Goal: Information Seeking & Learning: Learn about a topic

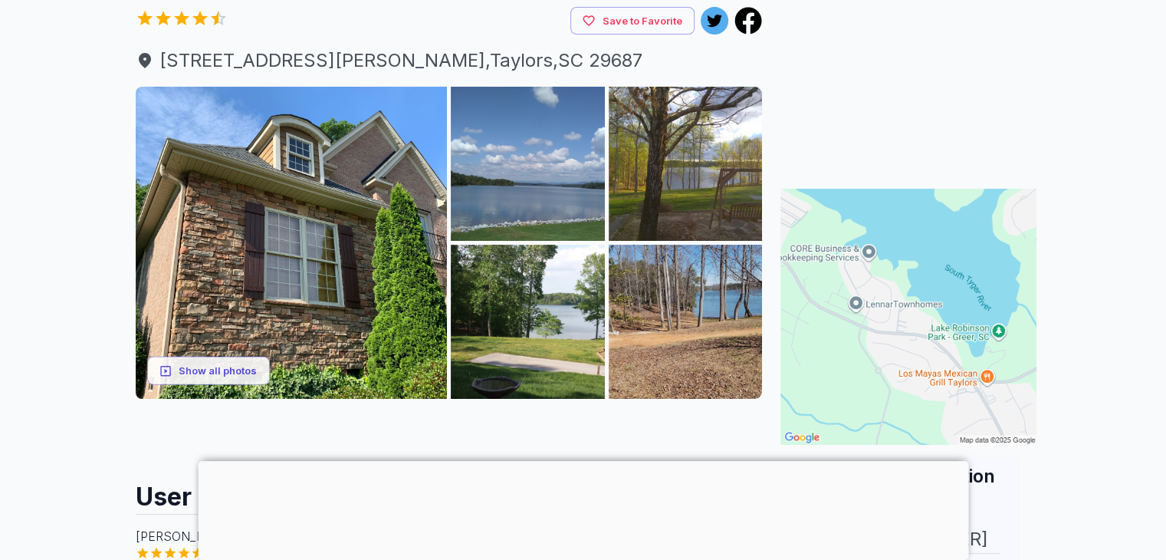
scroll to position [153, 0]
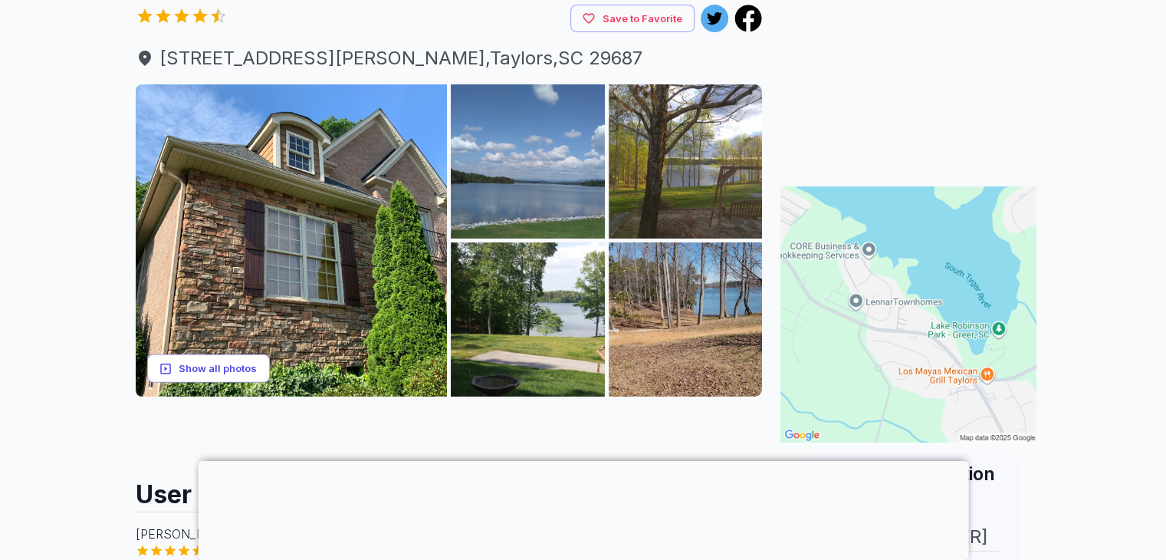
click at [176, 376] on button "Show all photos" at bounding box center [208, 368] width 123 height 28
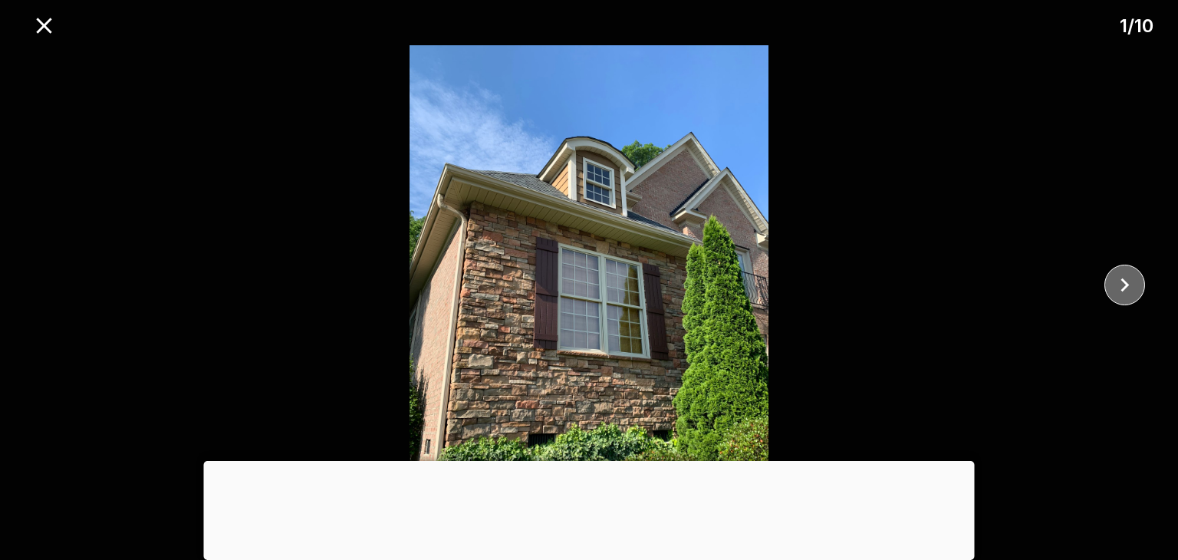
click at [1122, 288] on icon "close" at bounding box center [1124, 285] width 8 height 14
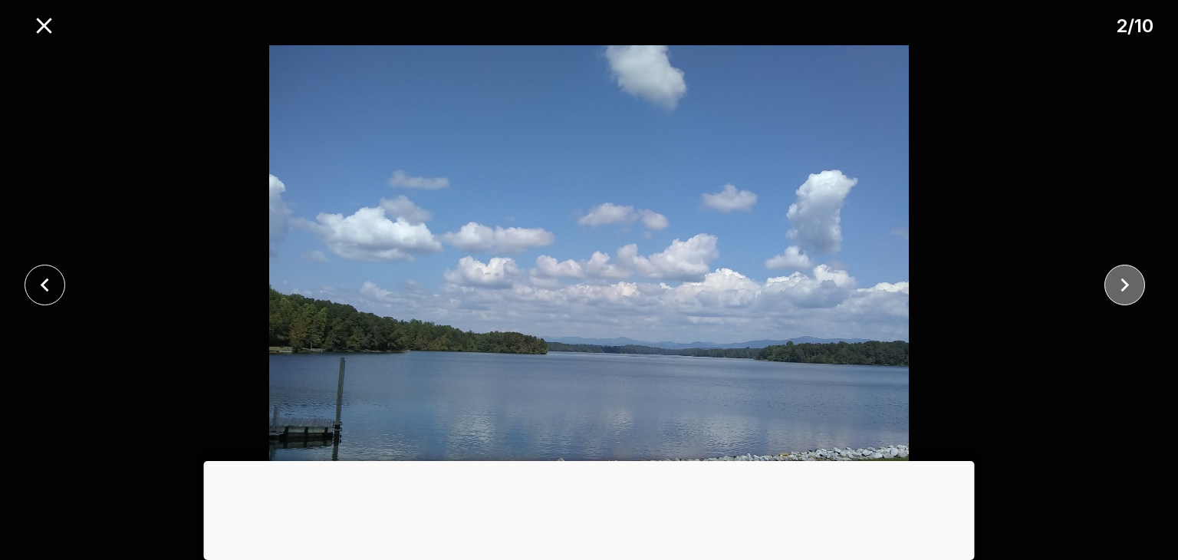
click at [1122, 288] on icon "close" at bounding box center [1124, 285] width 8 height 14
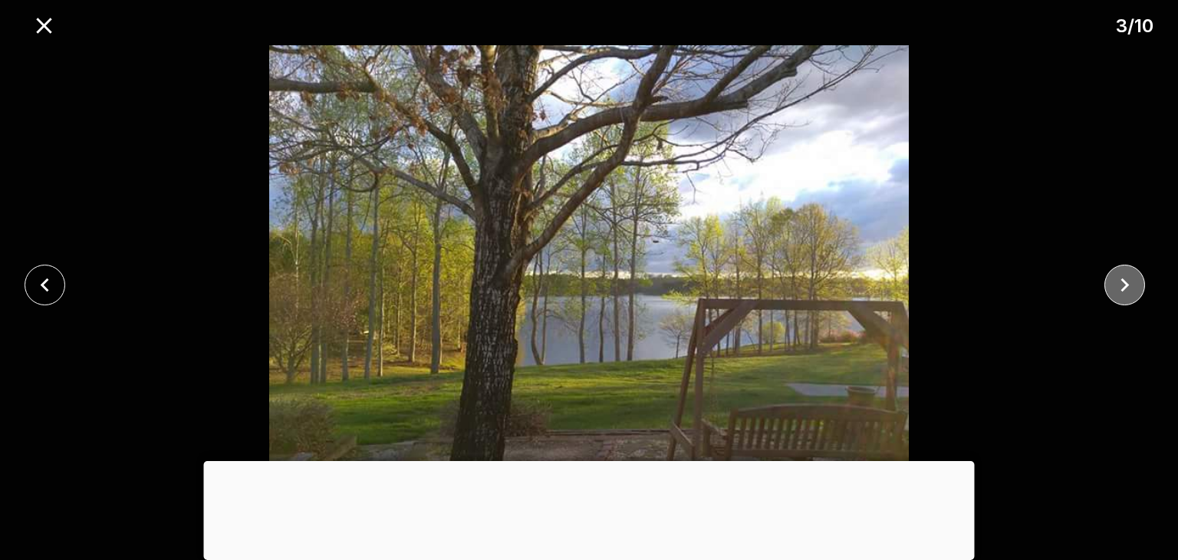
click at [1122, 288] on icon "close" at bounding box center [1124, 285] width 8 height 14
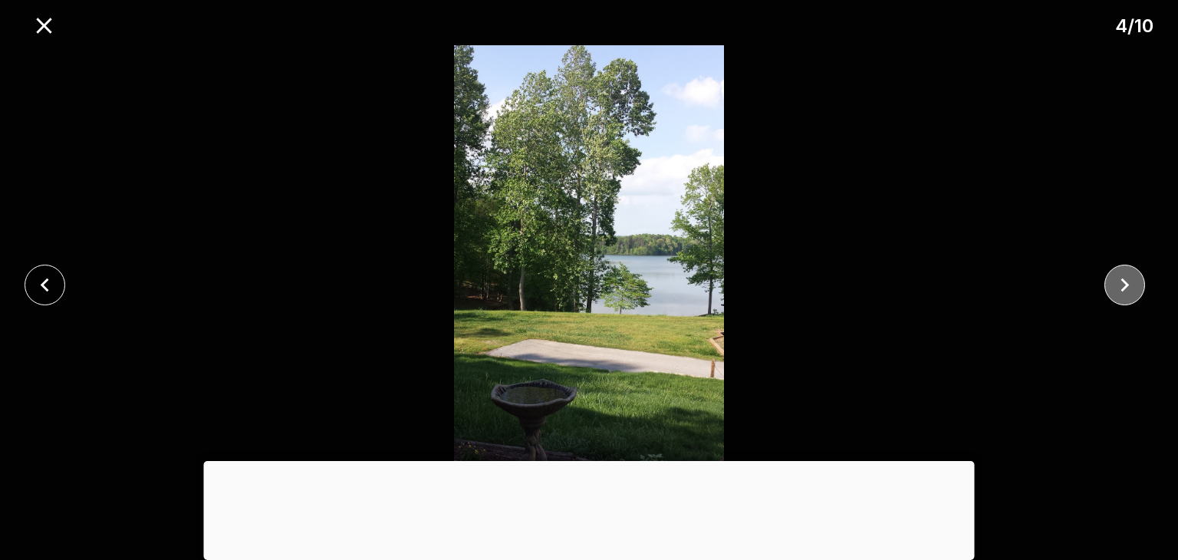
click at [1122, 288] on icon "close" at bounding box center [1124, 285] width 8 height 14
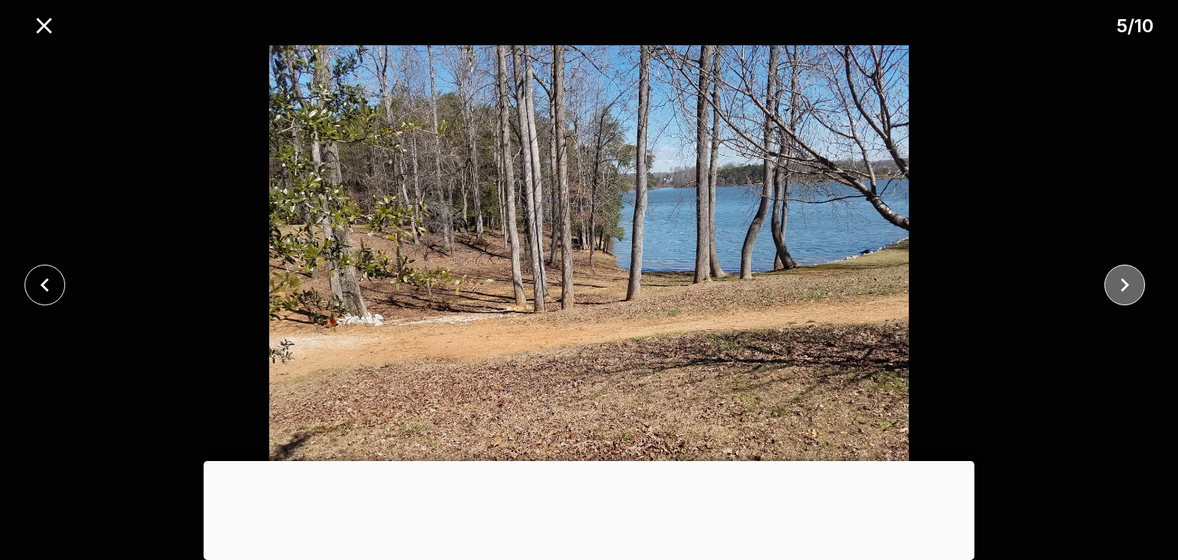
click at [1122, 288] on icon "close" at bounding box center [1124, 285] width 8 height 14
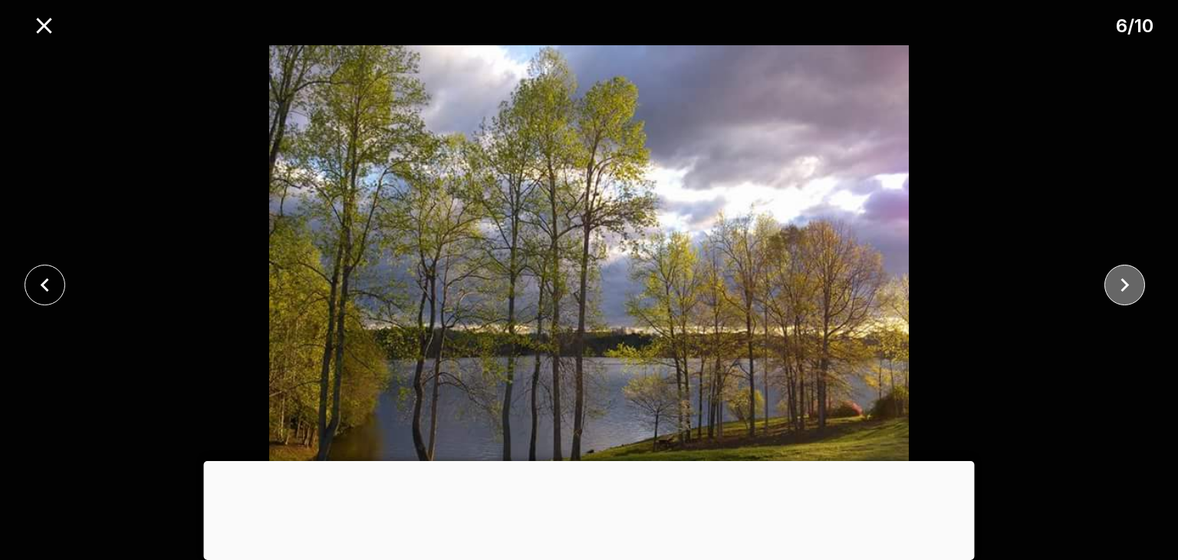
click at [1122, 288] on icon "close" at bounding box center [1124, 285] width 8 height 14
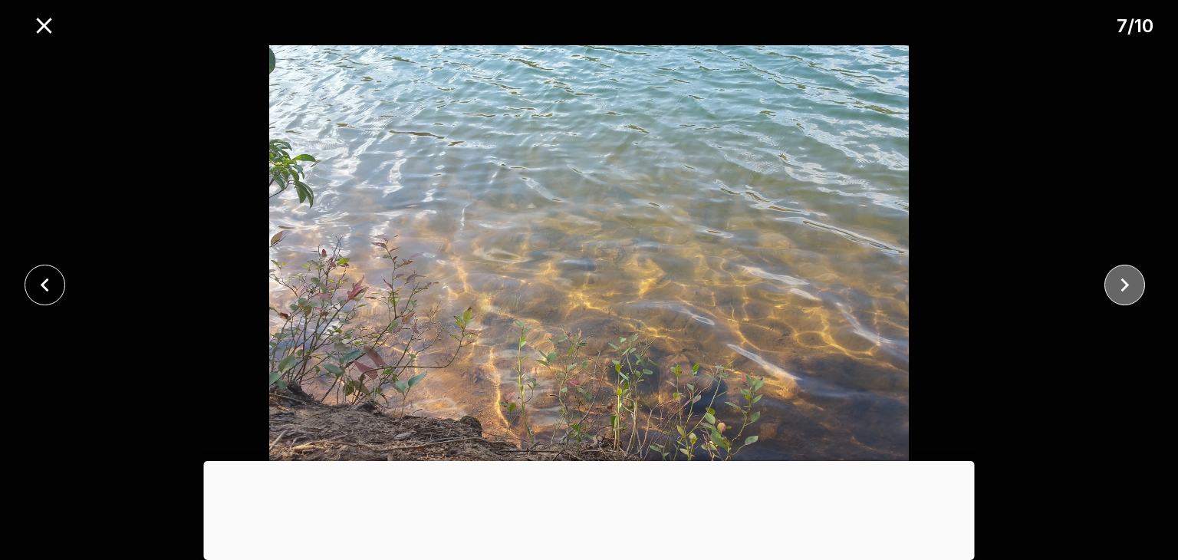
click at [1122, 288] on icon "close" at bounding box center [1124, 285] width 8 height 14
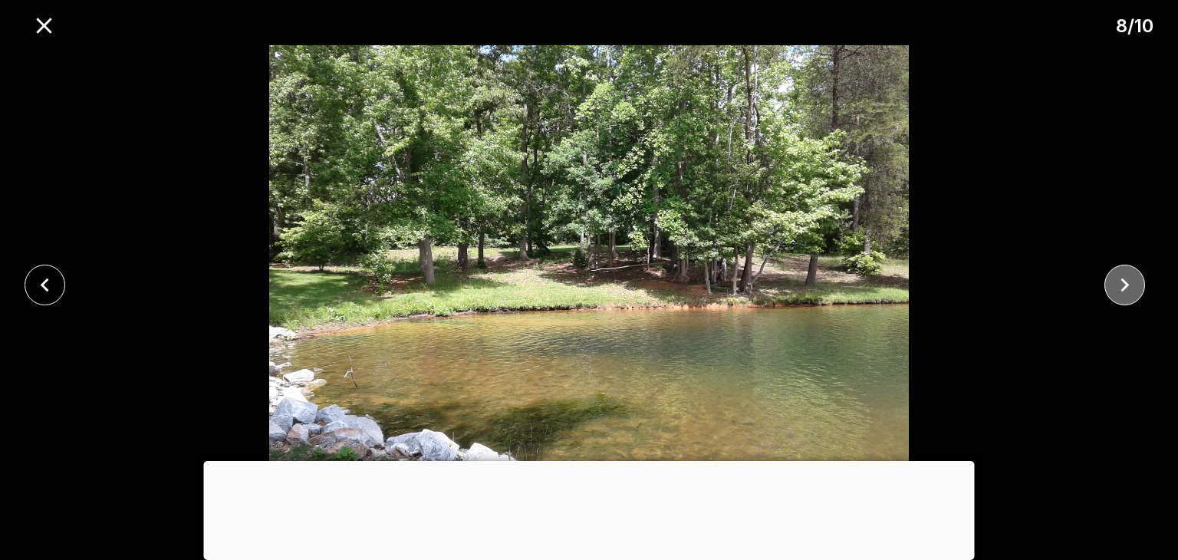
click at [1122, 288] on icon "close" at bounding box center [1124, 285] width 8 height 14
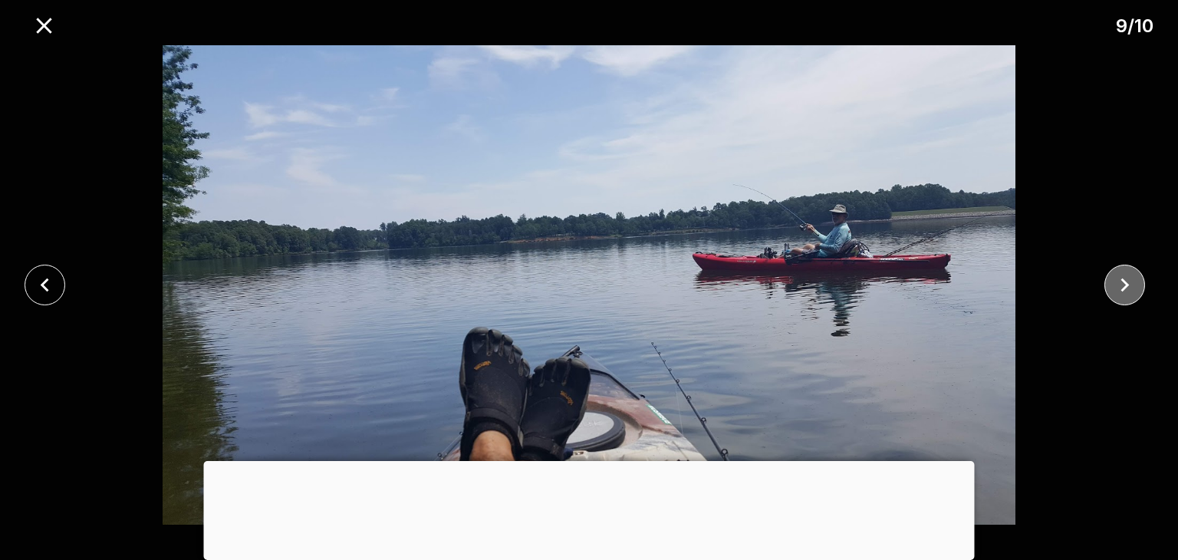
click at [1122, 288] on icon "close" at bounding box center [1124, 285] width 8 height 14
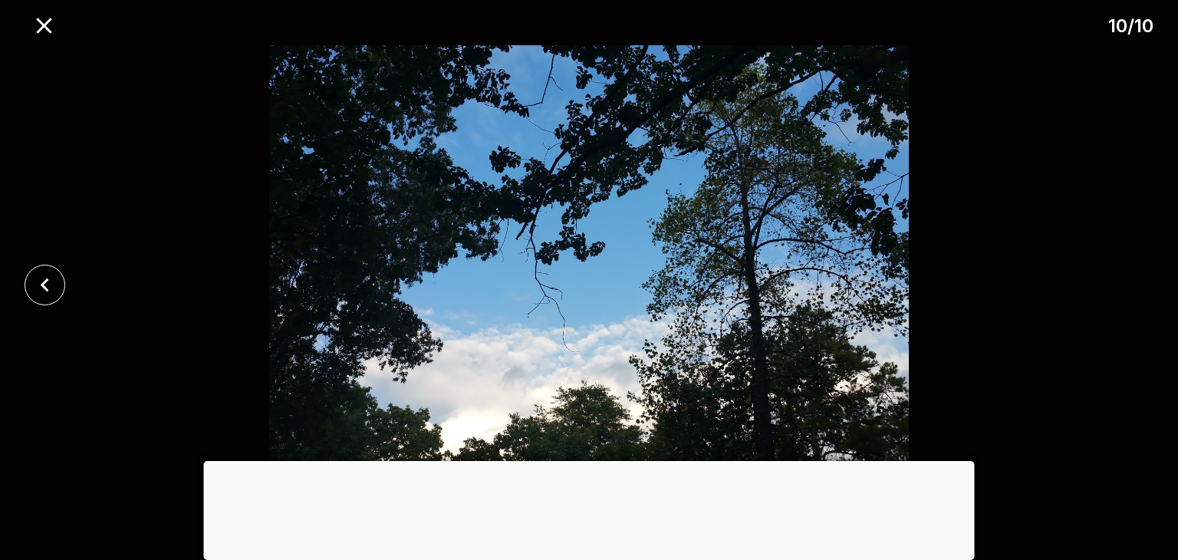
click at [1122, 288] on div at bounding box center [589, 284] width 1178 height 479
click at [47, 28] on icon "close" at bounding box center [43, 25] width 15 height 15
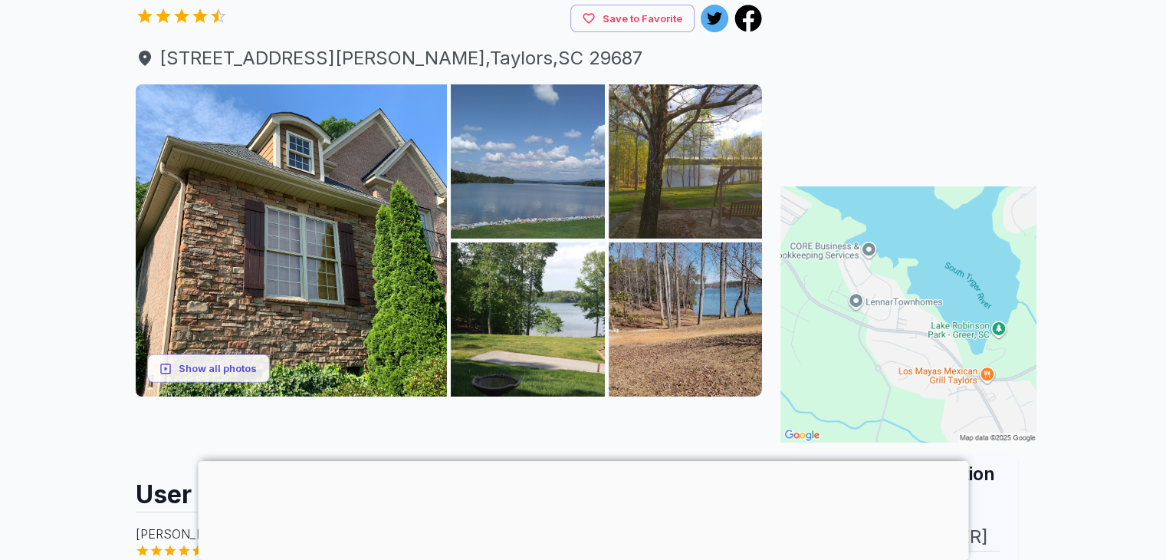
scroll to position [0, 0]
